Goal: Task Accomplishment & Management: Use online tool/utility

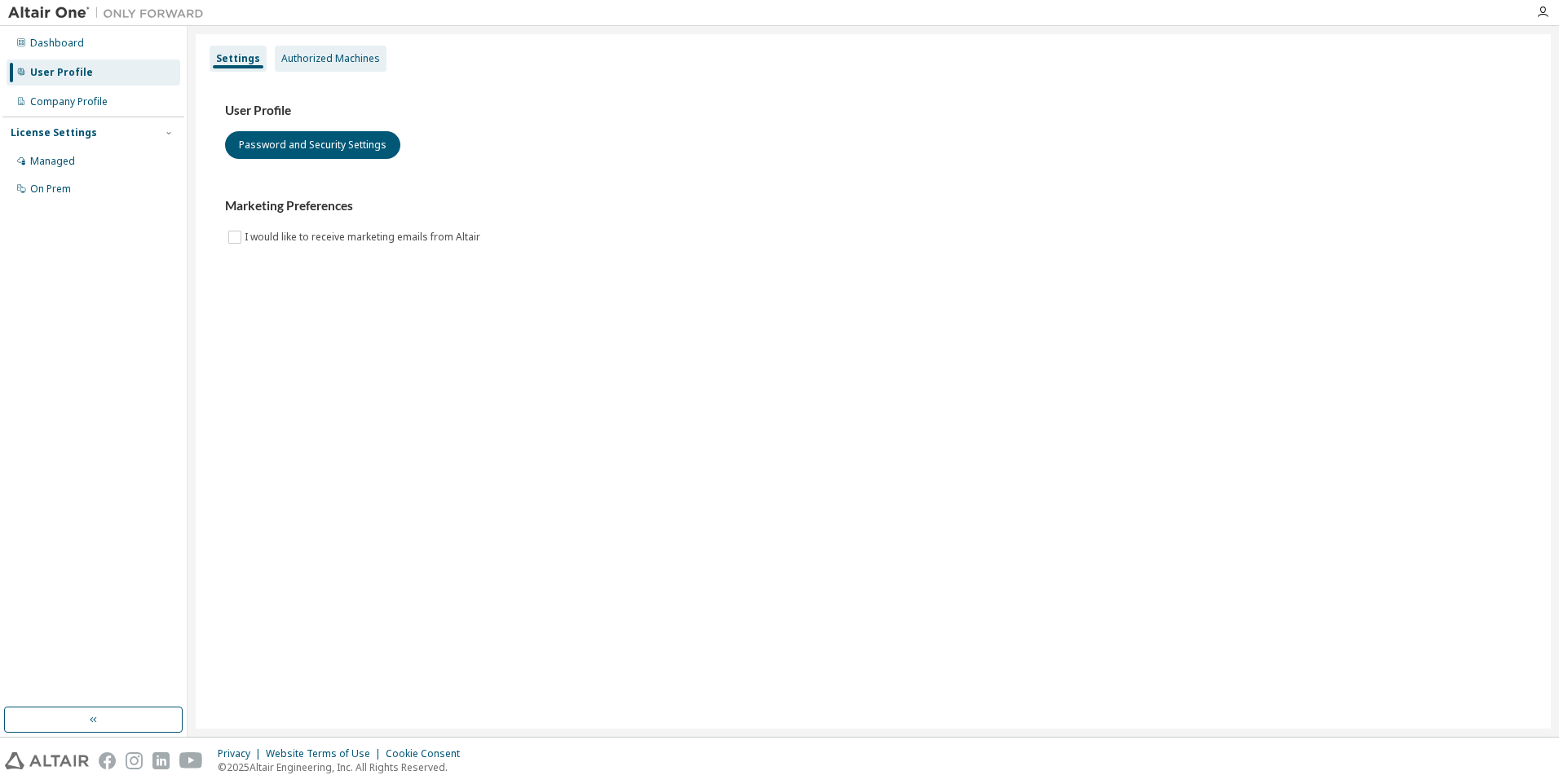
click at [339, 65] on div "Authorized Machines" at bounding box center [330, 59] width 112 height 26
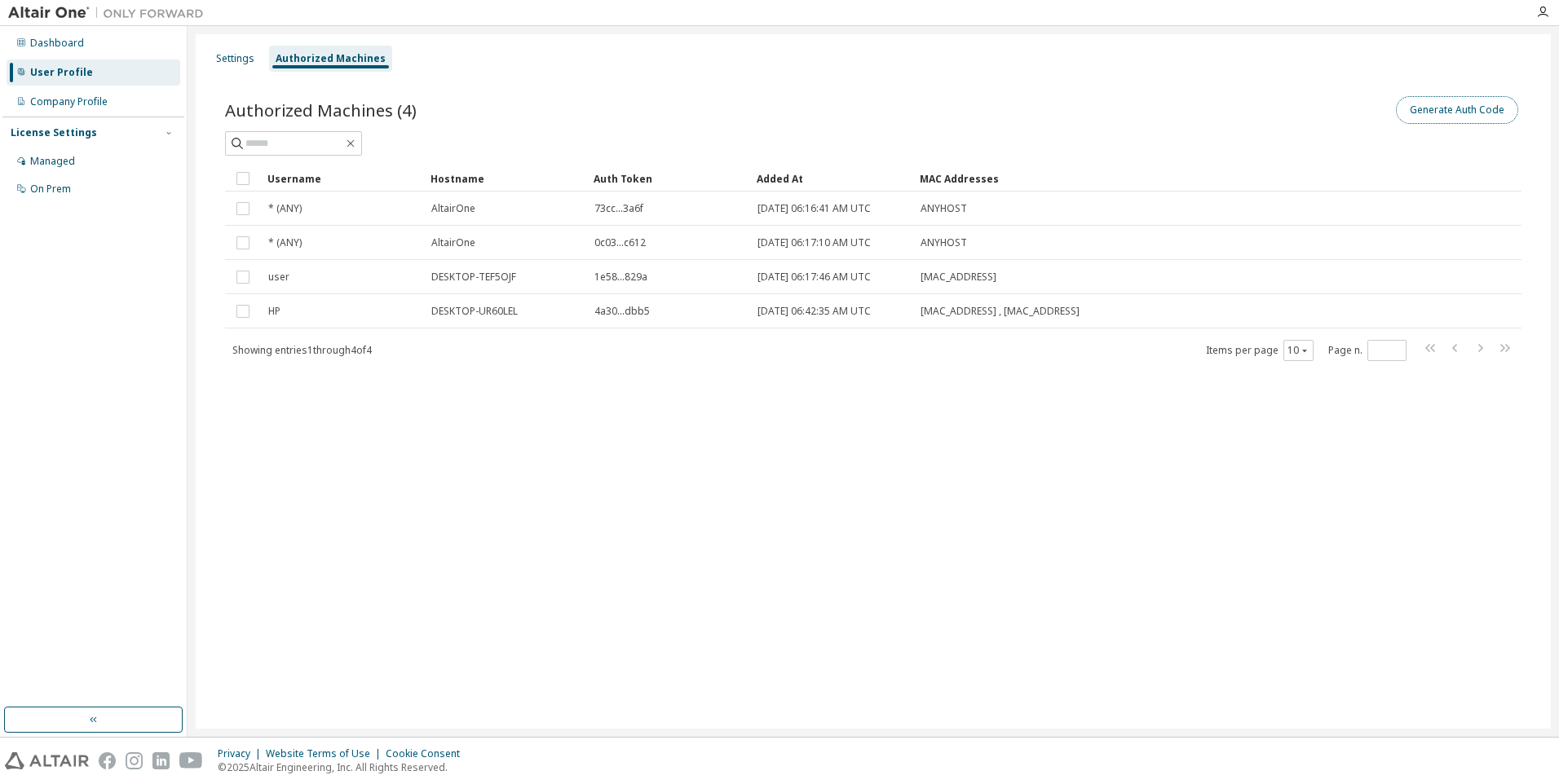
click at [1439, 113] on button "Generate Auth Code" at bounding box center [1457, 110] width 122 height 28
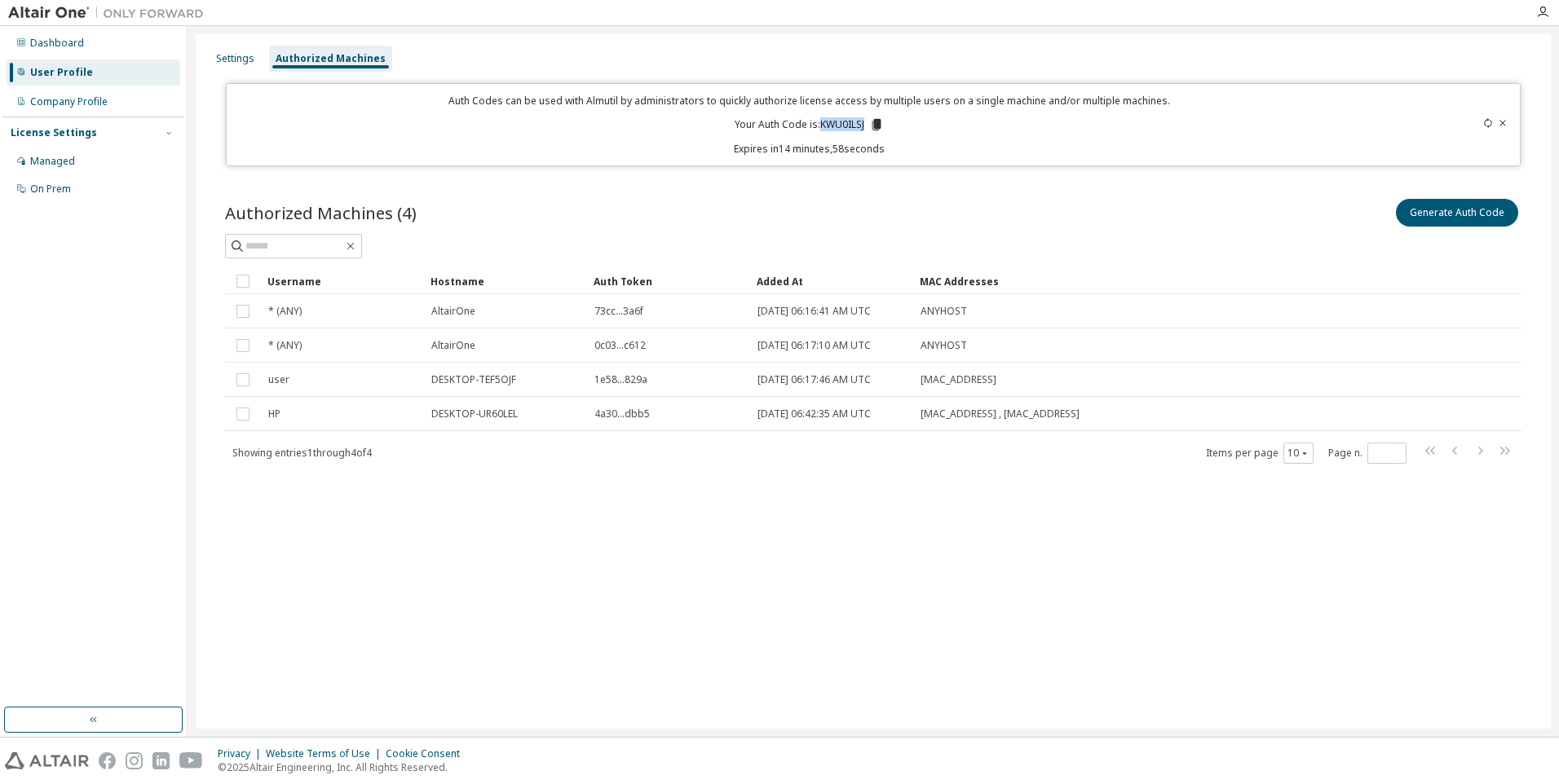
drag, startPoint x: 822, startPoint y: 127, endPoint x: 865, endPoint y: 124, distance: 43.1
click at [865, 124] on p "Your Auth Code is: KWU0ILSJ" at bounding box center [809, 125] width 150 height 15
copy p "KWU0ILSJ"
click at [1543, 16] on icon "button" at bounding box center [1543, 12] width 13 height 13
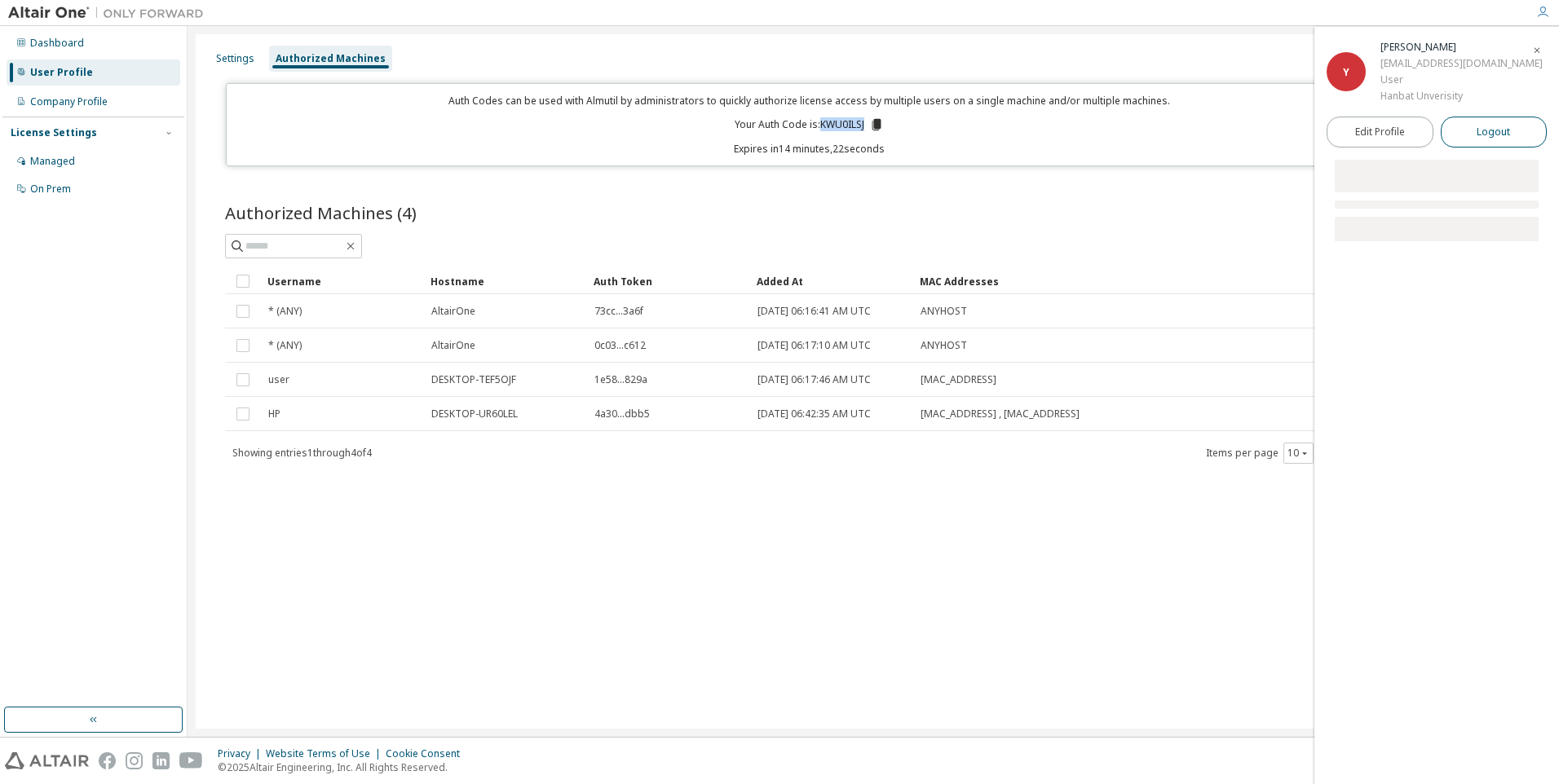
click at [1496, 138] on span "Logout" at bounding box center [1493, 132] width 34 height 16
